Goal: Task Accomplishment & Management: Use online tool/utility

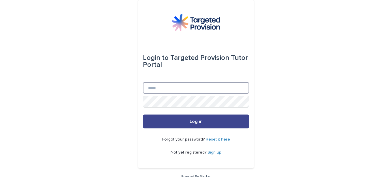
type input "**********"
click at [198, 122] on span "Log in" at bounding box center [196, 121] width 13 height 5
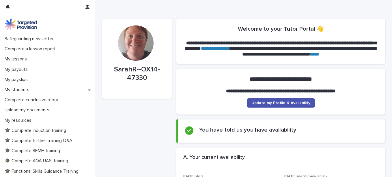
scroll to position [77, 0]
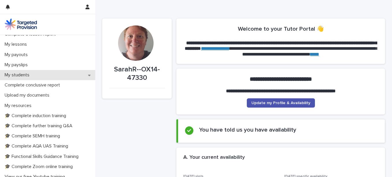
click at [35, 74] on div "My students" at bounding box center [47, 75] width 95 height 10
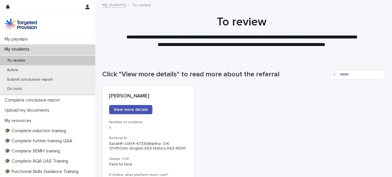
scroll to position [104, 0]
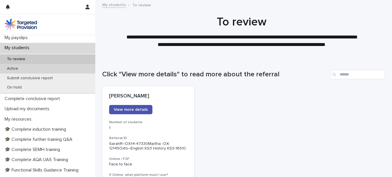
click at [42, 72] on div "Active" at bounding box center [47, 69] width 95 height 10
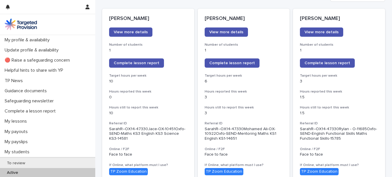
scroll to position [79, 0]
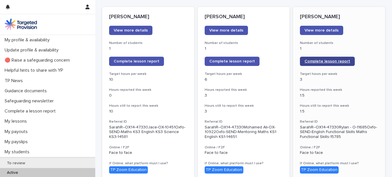
click at [326, 66] on link "Complete lesson report" at bounding box center [327, 61] width 55 height 9
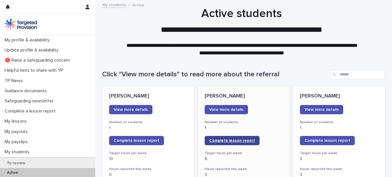
click at [243, 138] on link "Complete lesson report" at bounding box center [232, 140] width 55 height 9
